Goal: Find specific page/section: Find specific page/section

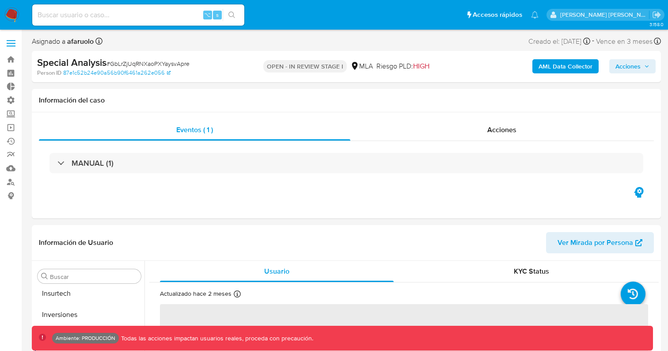
scroll to position [416, 0]
click at [12, 58] on link "Bandeja" at bounding box center [52, 60] width 105 height 14
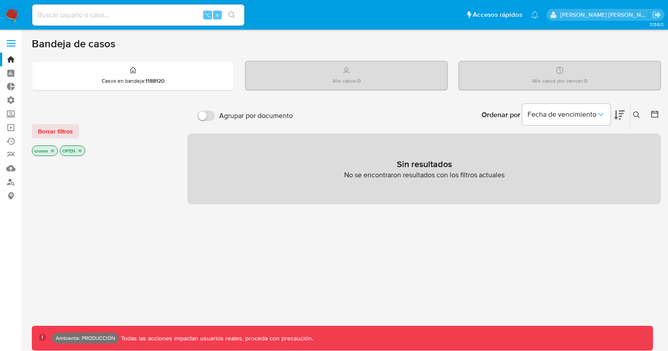
click at [53, 149] on icon "close-filter" at bounding box center [52, 150] width 5 height 5
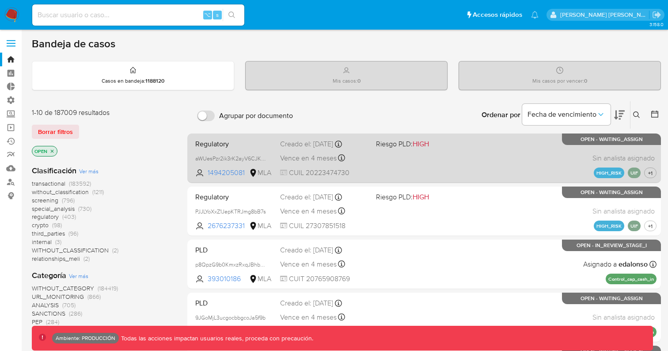
click at [247, 147] on span "Regulatory" at bounding box center [234, 142] width 78 height 11
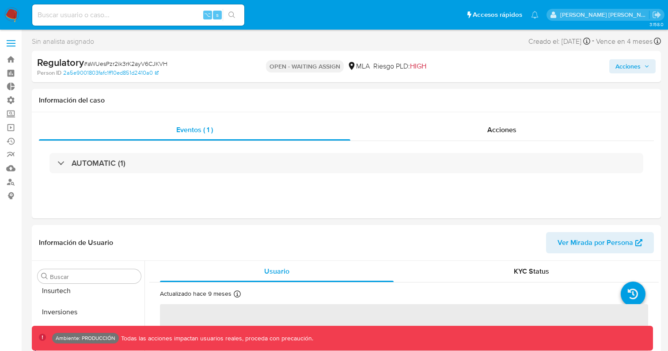
scroll to position [416, 0]
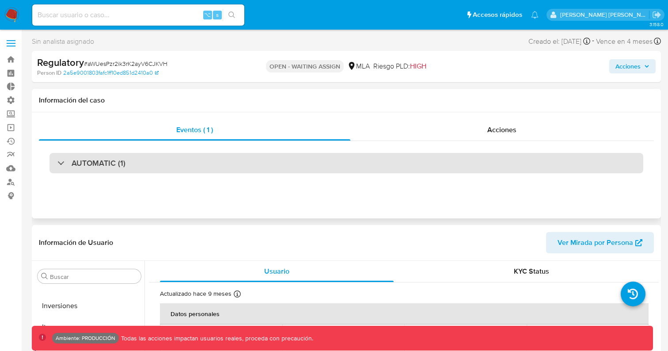
click at [63, 164] on div "AUTOMATIC (1)" at bounding box center [91, 163] width 68 height 10
select select "10"
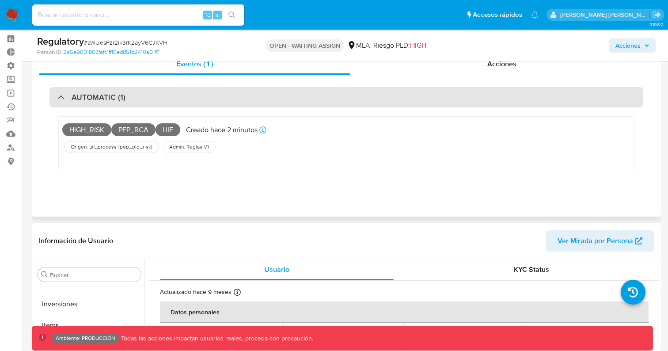
scroll to position [0, 0]
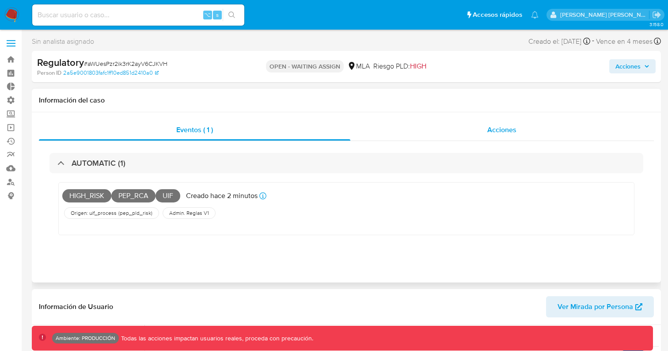
click at [488, 124] on div "Acciones" at bounding box center [502, 129] width 304 height 21
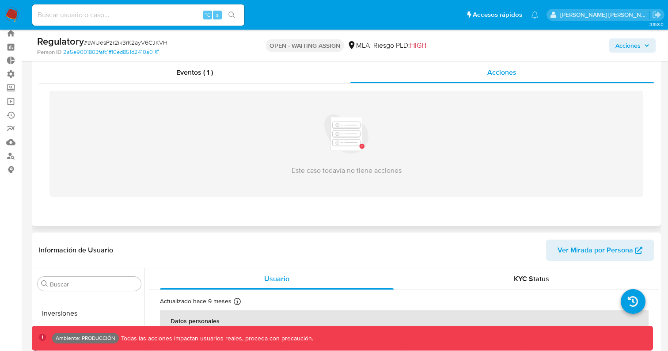
scroll to position [29, 0]
